Goal: Transaction & Acquisition: Purchase product/service

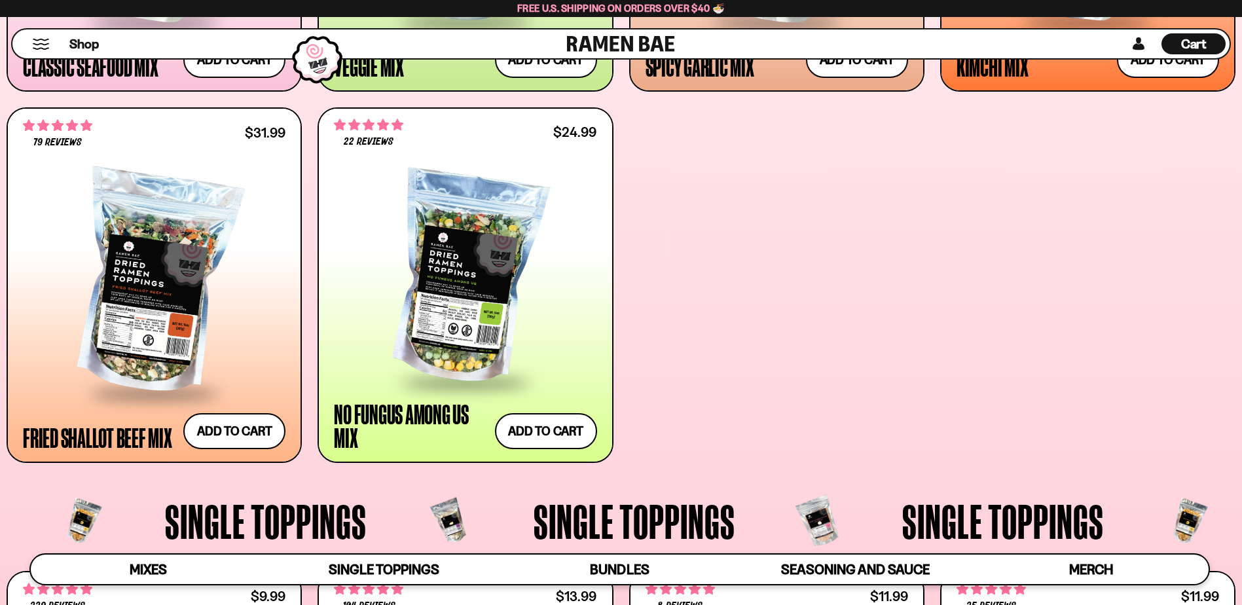
scroll to position [917, 0]
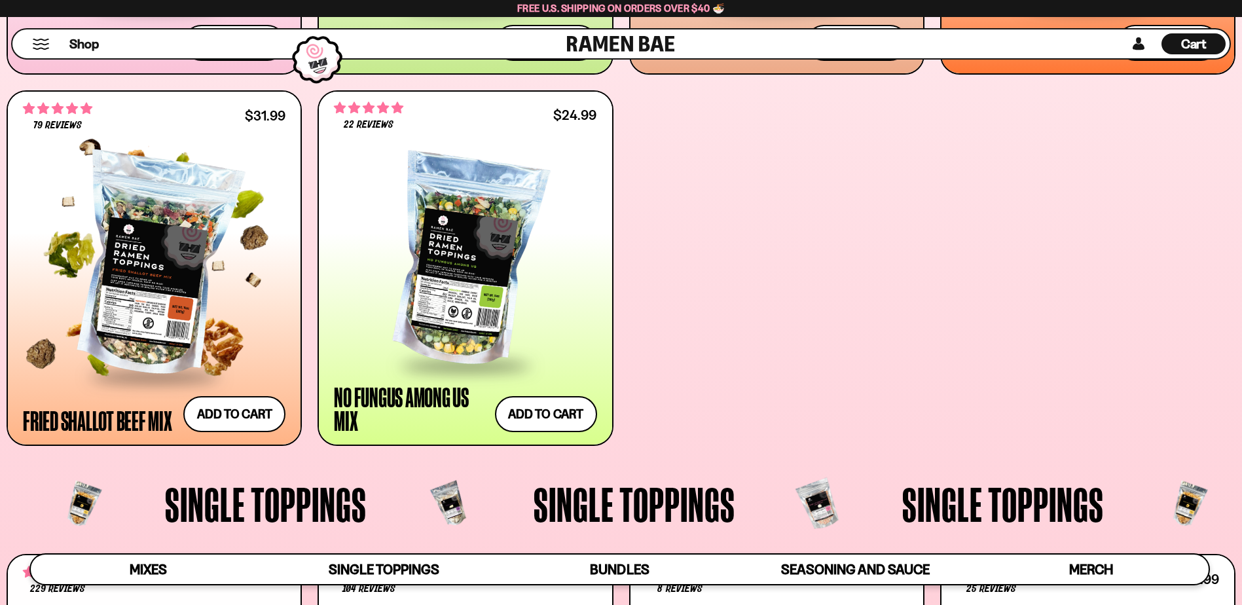
click at [139, 275] on div at bounding box center [154, 266] width 263 height 217
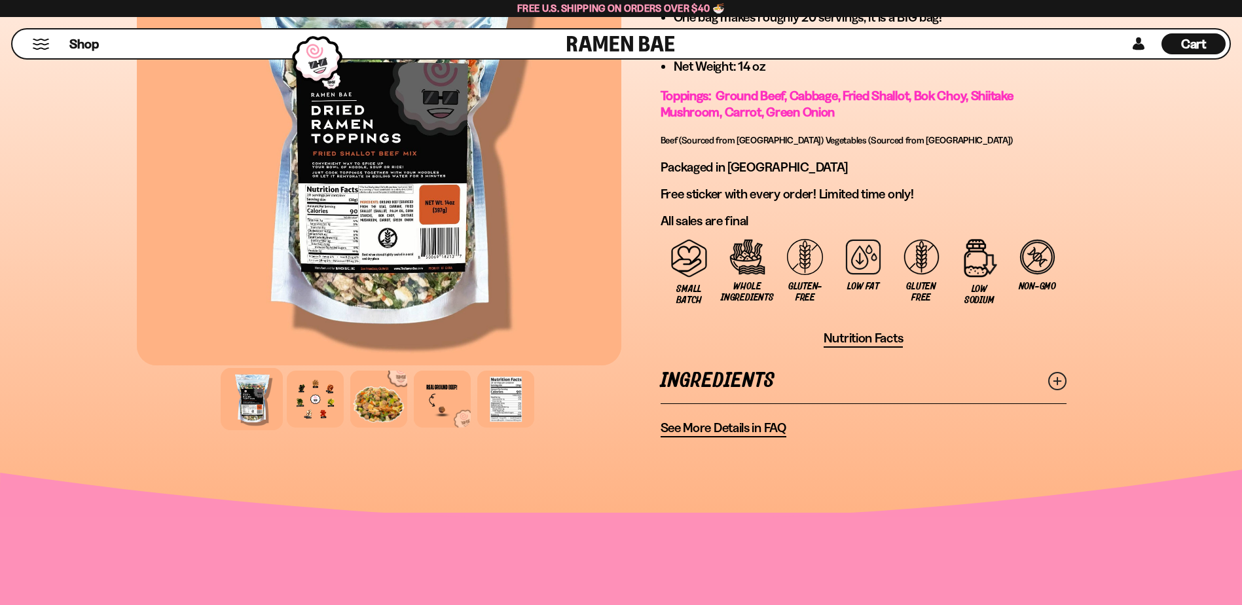
scroll to position [961, 0]
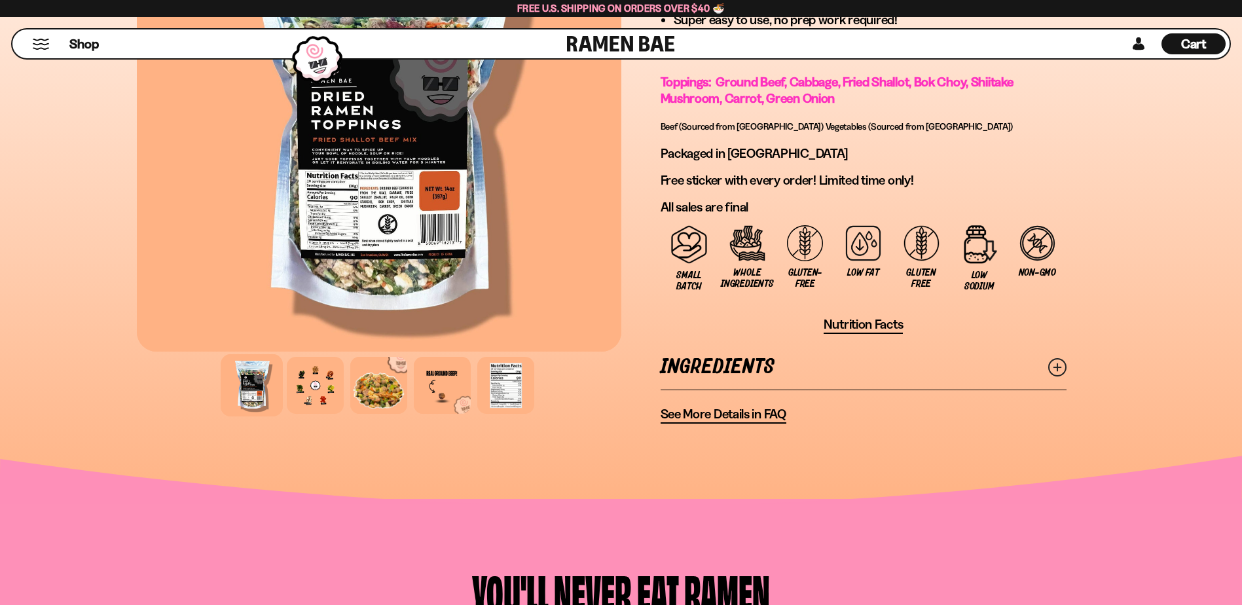
click at [1059, 363] on icon at bounding box center [1057, 367] width 18 height 18
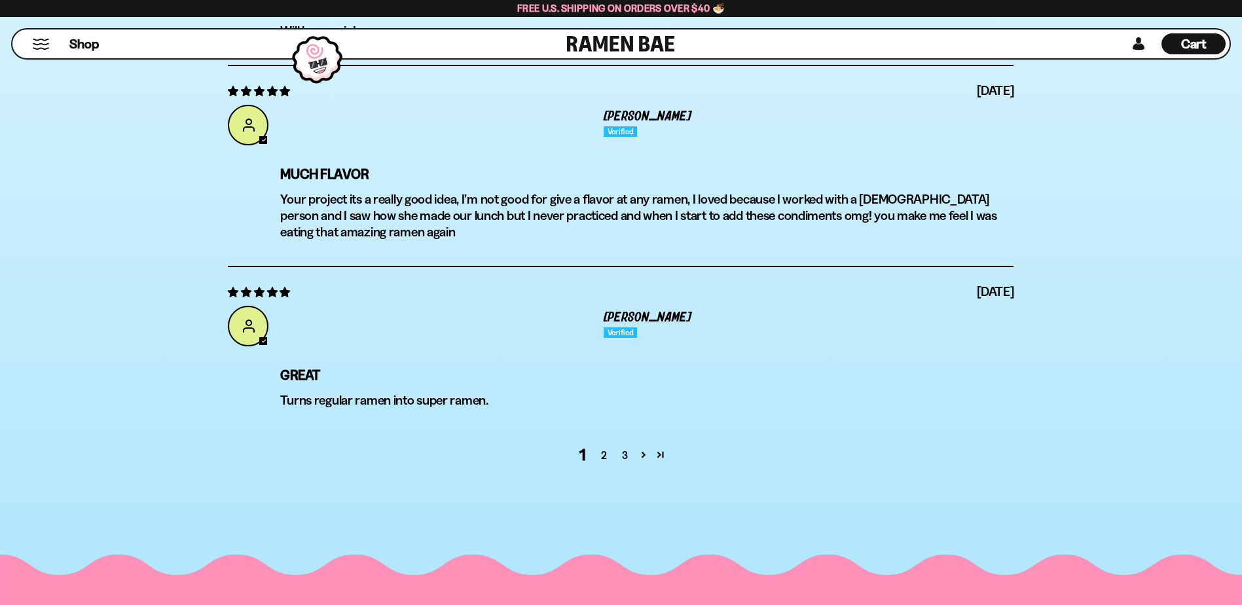
scroll to position [5239, 0]
click at [603, 447] on link "2" at bounding box center [603, 455] width 21 height 16
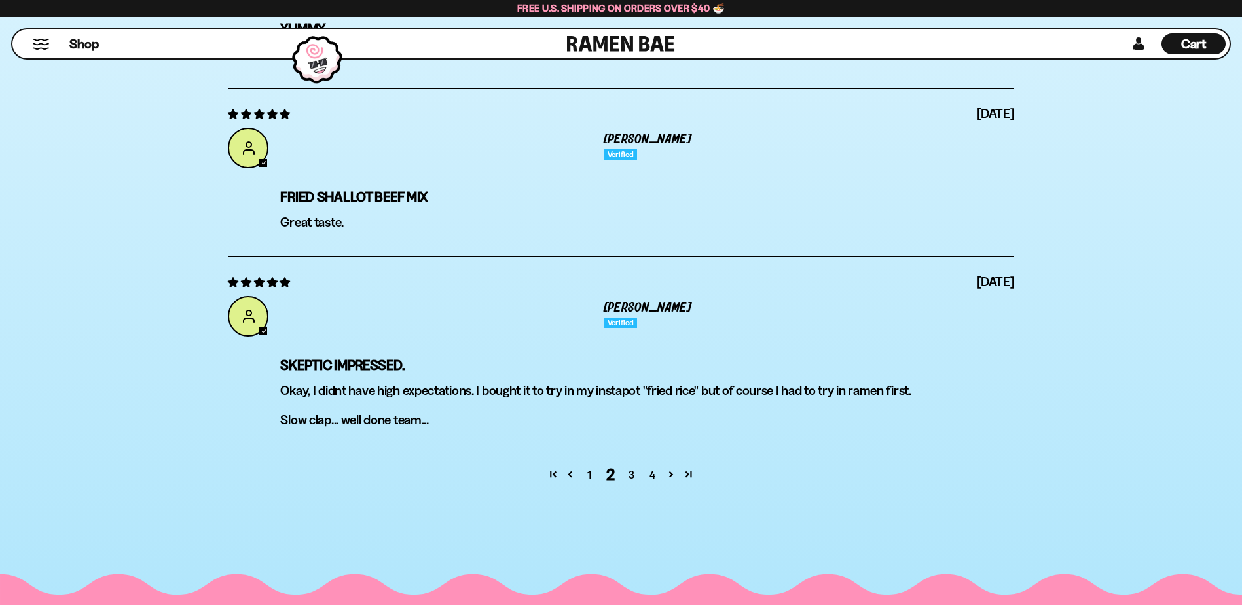
scroll to position [5167, 0]
click at [633, 475] on link "3" at bounding box center [631, 474] width 21 height 16
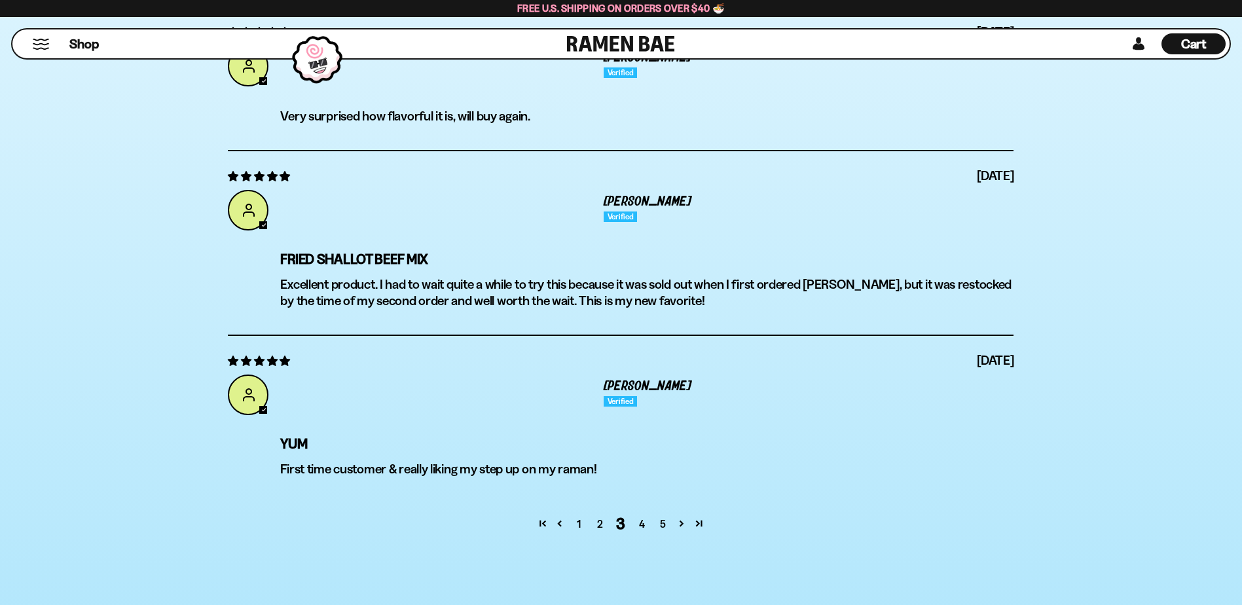
scroll to position [5080, 0]
click at [641, 526] on link "4" at bounding box center [641, 523] width 21 height 16
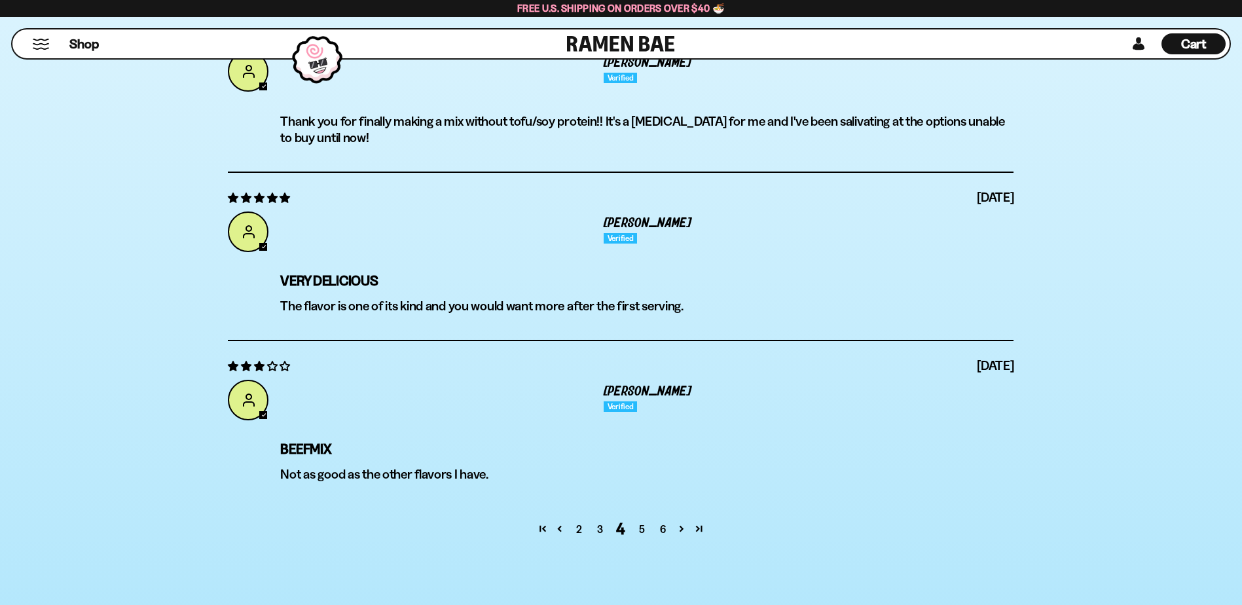
scroll to position [5102, 0]
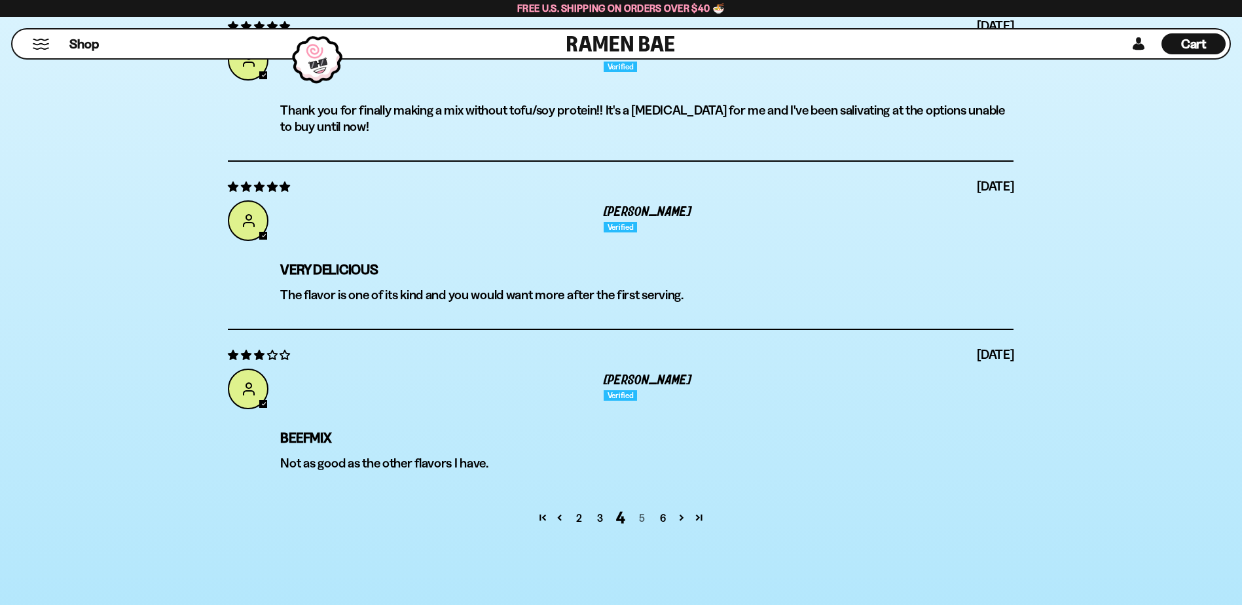
click at [641, 515] on link "5" at bounding box center [641, 518] width 21 height 16
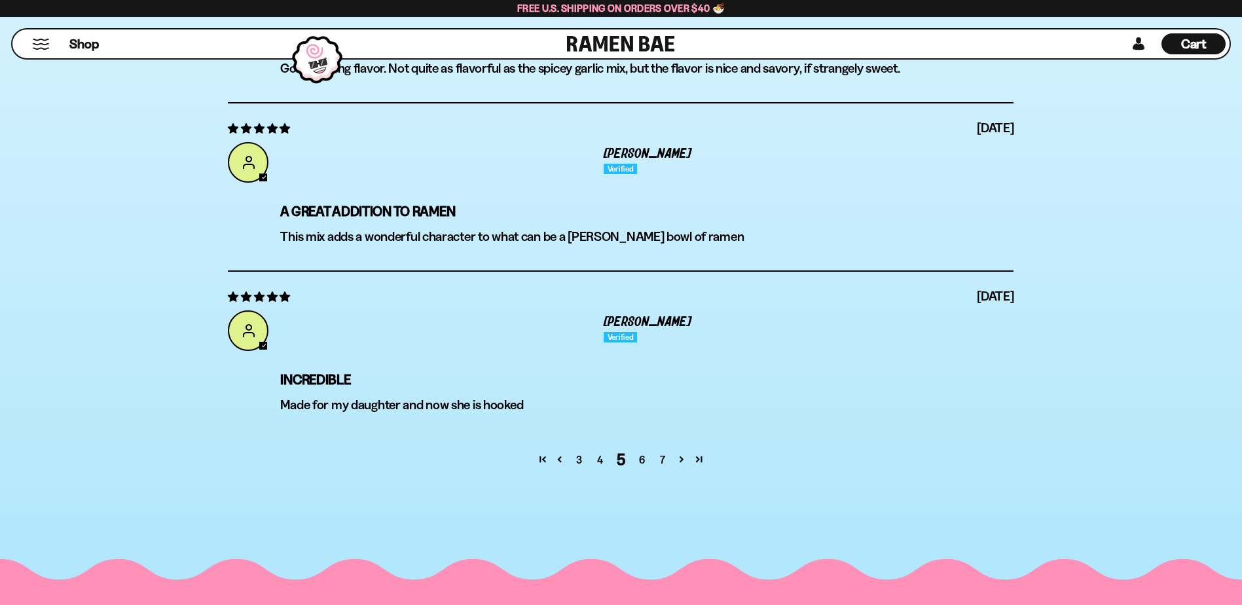
scroll to position [5254, 0]
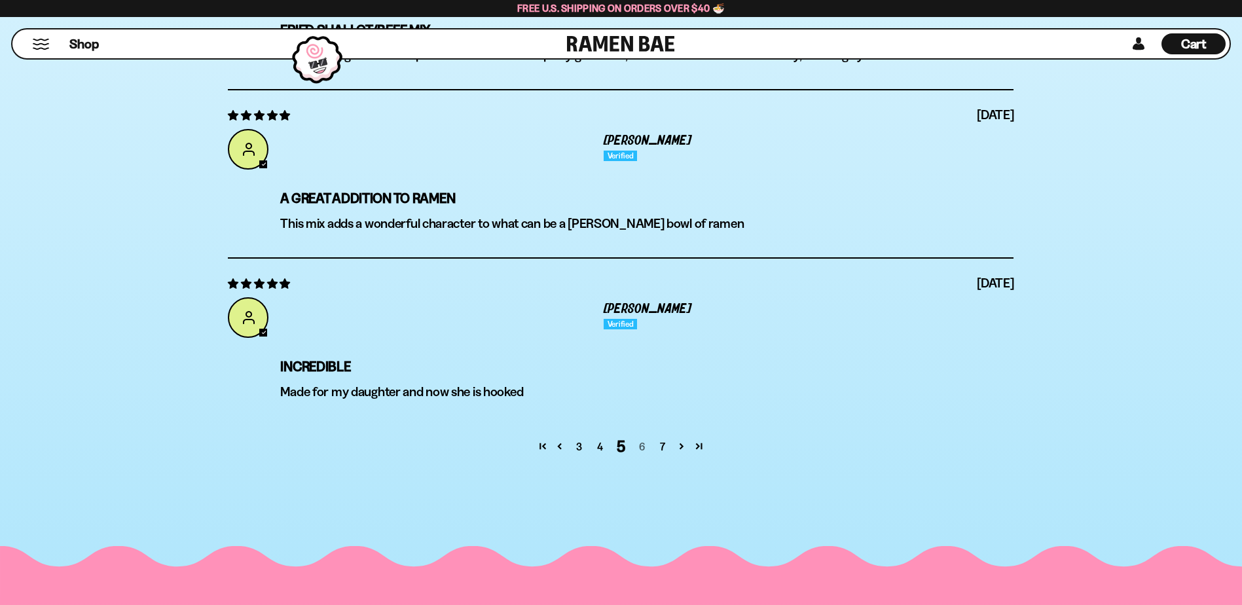
click at [641, 443] on link "6" at bounding box center [641, 447] width 21 height 16
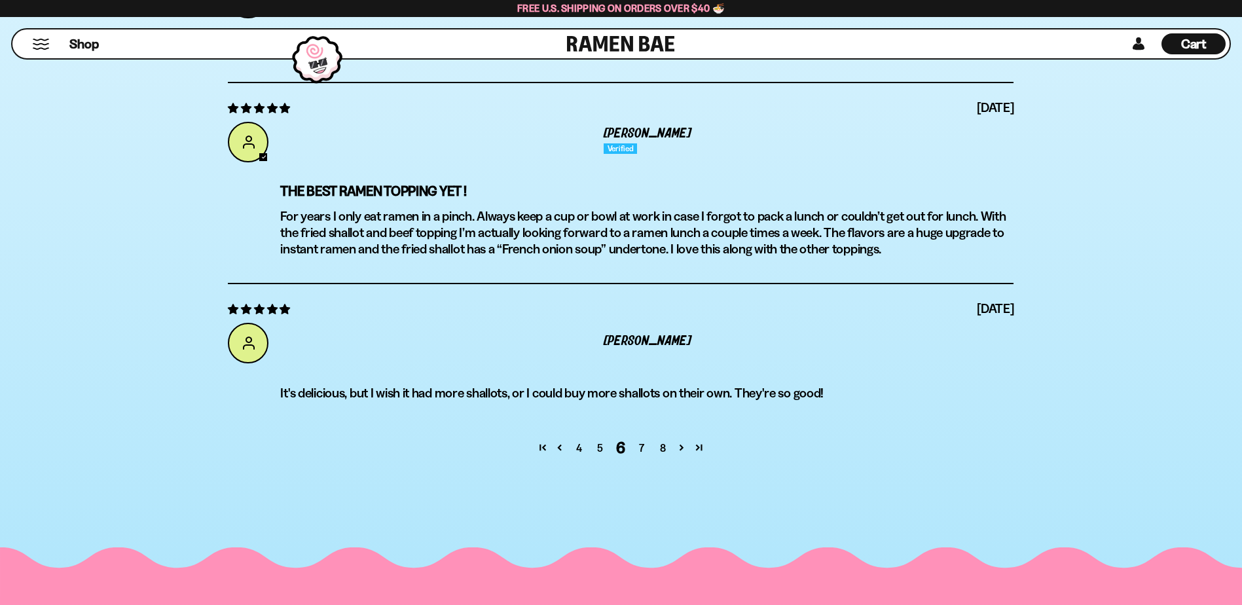
scroll to position [5167, 0]
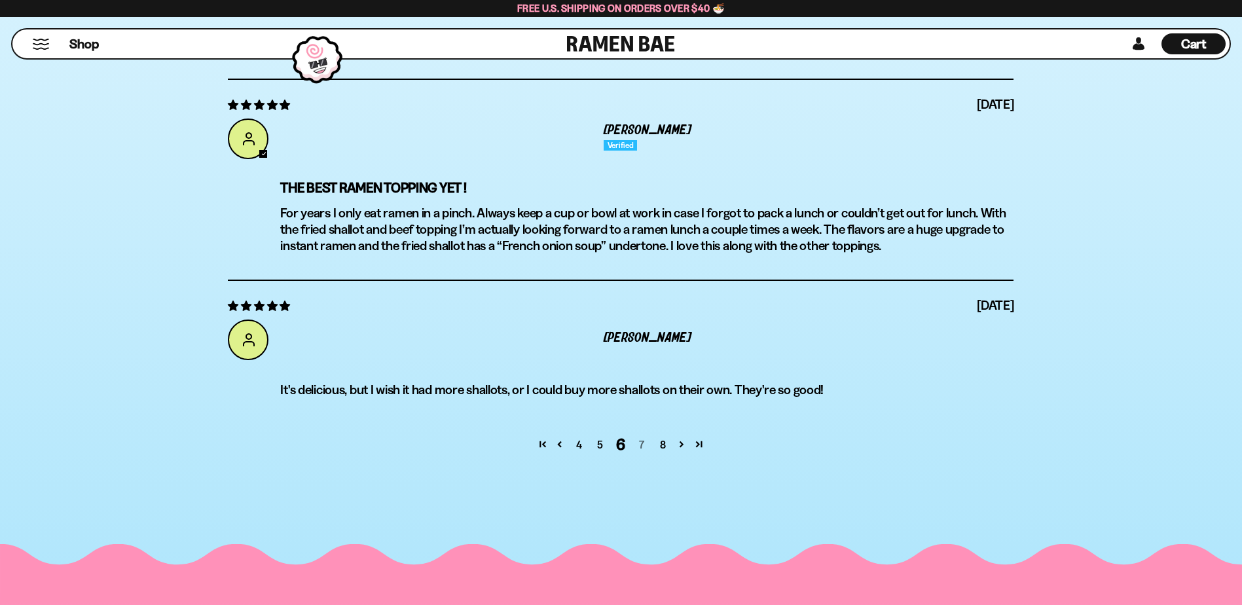
click at [640, 445] on link "7" at bounding box center [641, 445] width 21 height 16
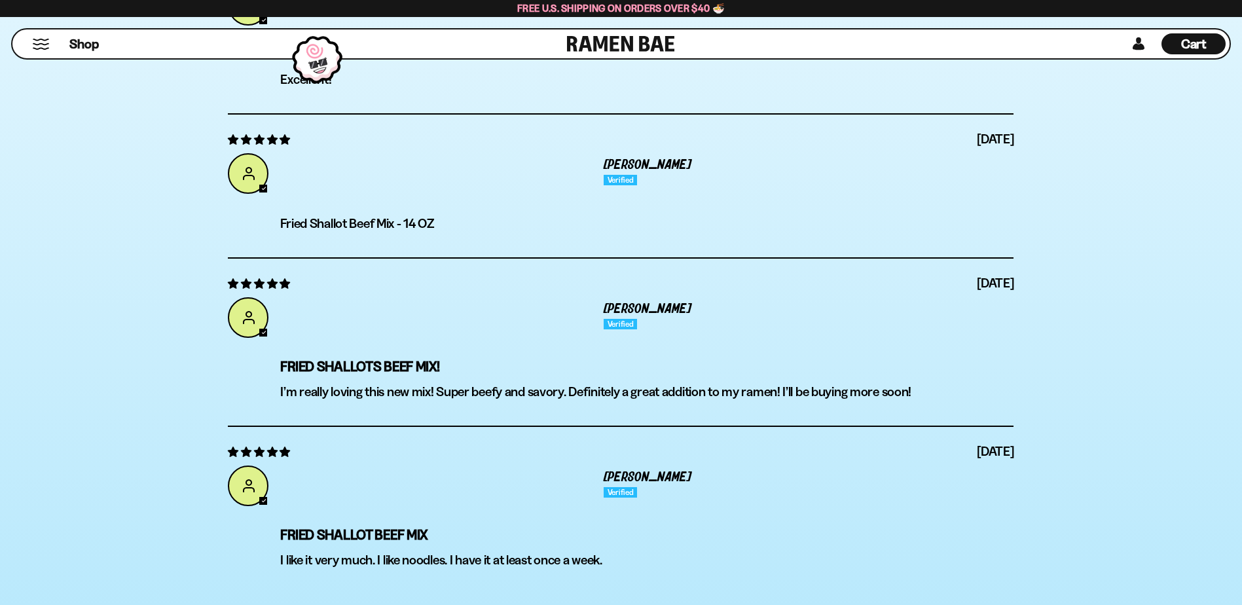
scroll to position [5015, 0]
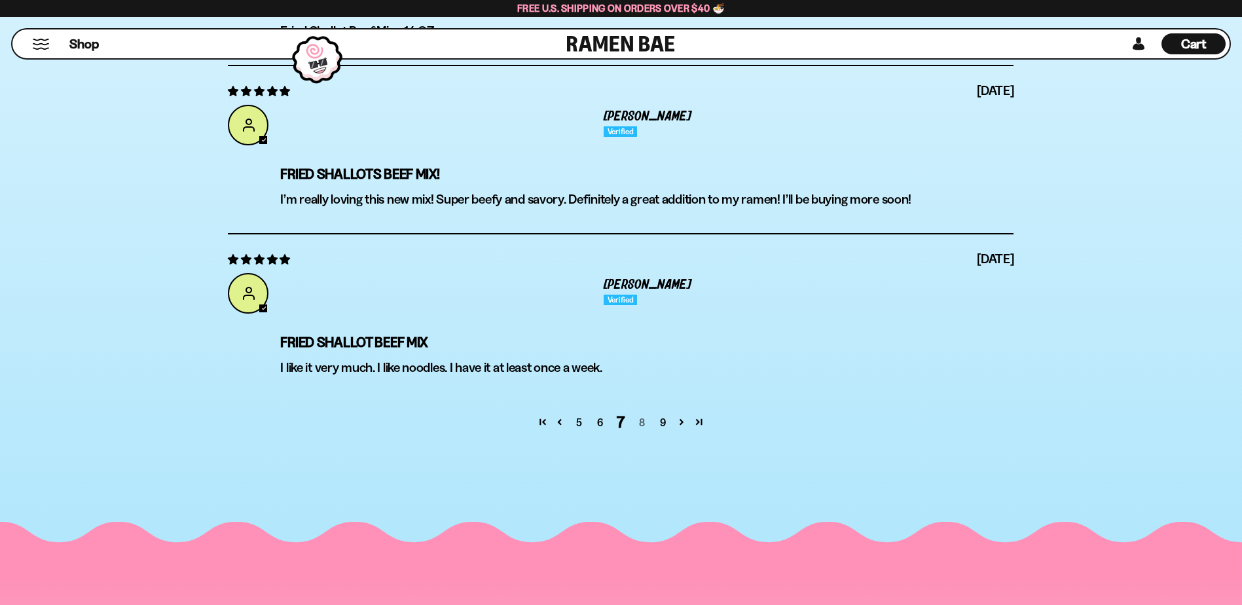
click at [640, 420] on link "8" at bounding box center [641, 423] width 21 height 16
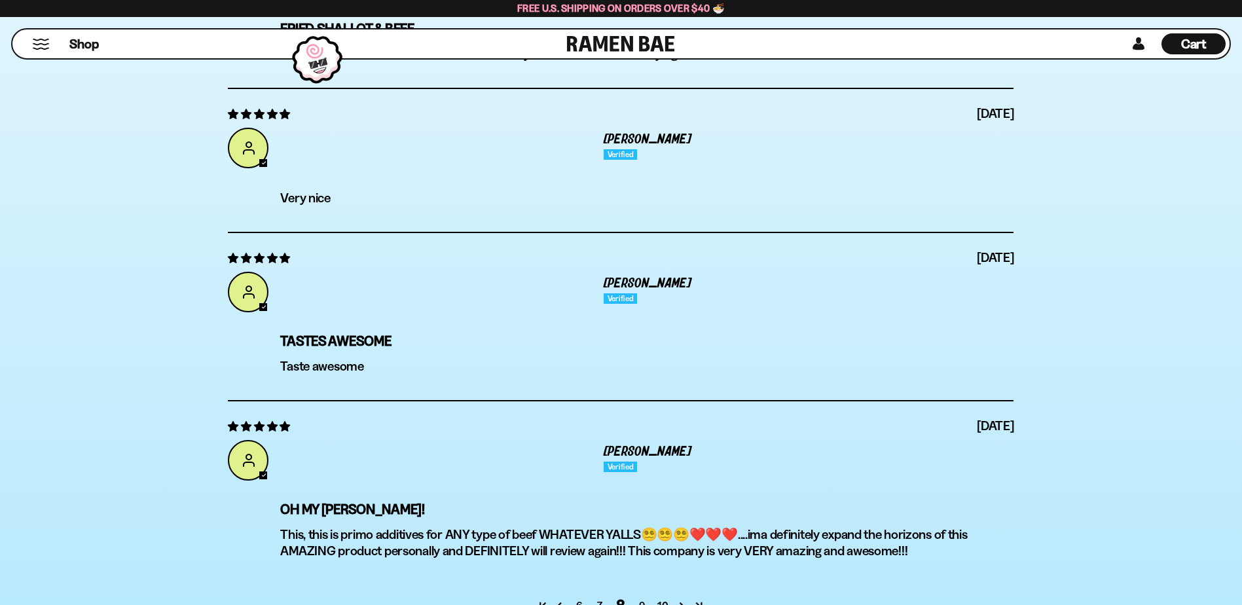
scroll to position [5102, 0]
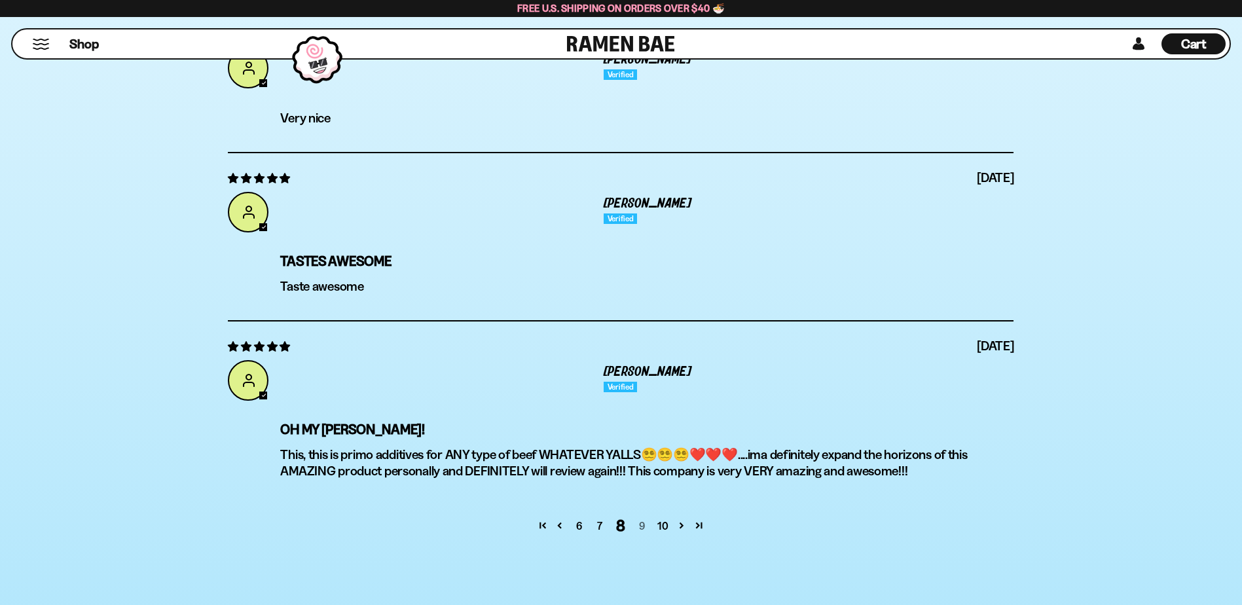
click at [642, 524] on link "9" at bounding box center [641, 526] width 21 height 16
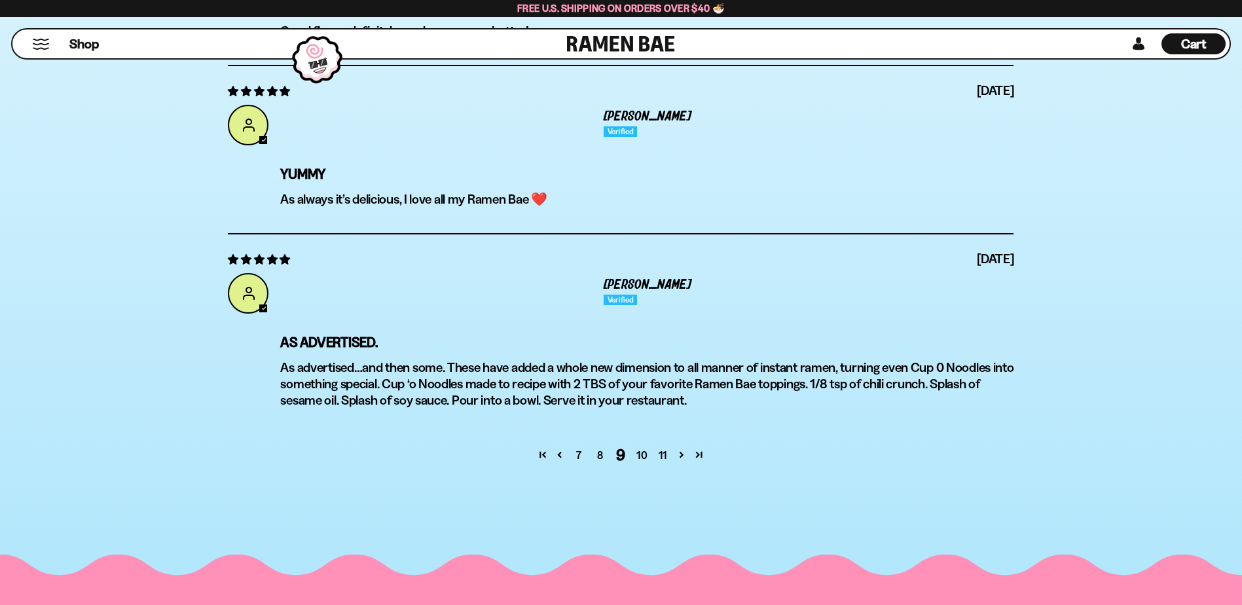
scroll to position [5180, 0]
drag, startPoint x: 271, startPoint y: 274, endPoint x: 334, endPoint y: 229, distance: 77.4
click at [334, 229] on div "09/09/2025 Sean I got a huge order of all the things i love. I cant wait to try…" at bounding box center [621, 14] width 786 height 841
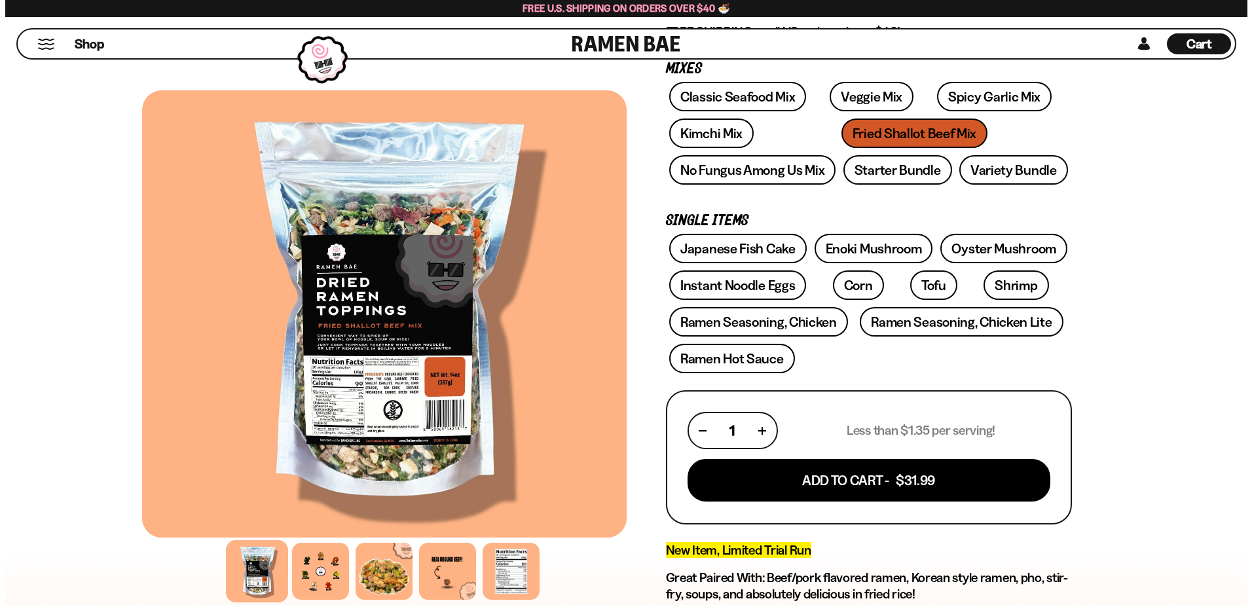
scroll to position [225, 0]
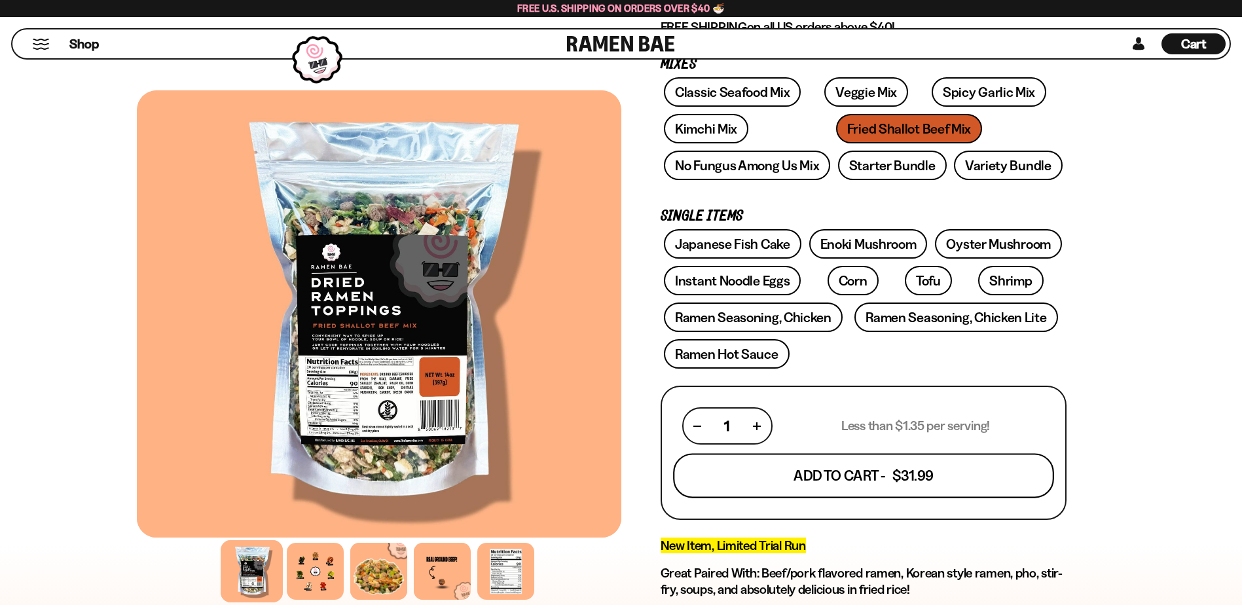
click at [802, 483] on button "Add To Cart - $31.99" at bounding box center [863, 476] width 381 height 45
